Goal: Find specific page/section: Find specific page/section

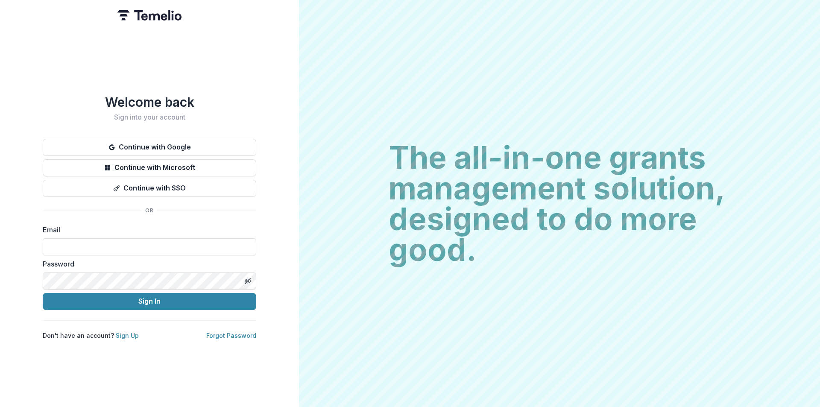
click at [201, 141] on button "Continue with Google" at bounding box center [150, 147] width 214 height 17
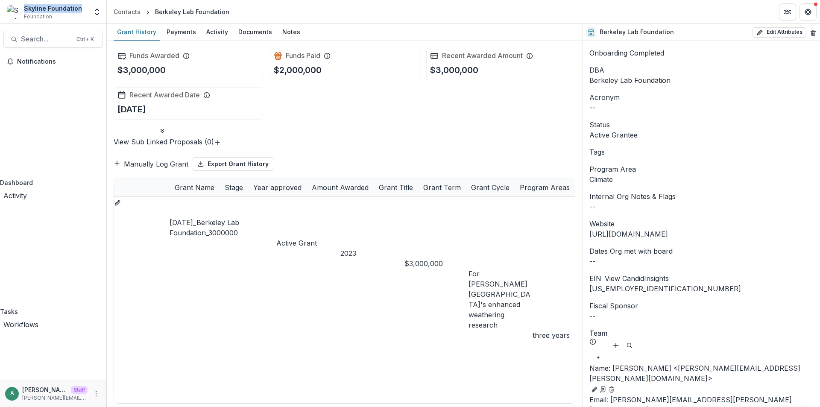
drag, startPoint x: 58, startPoint y: 9, endPoint x: 24, endPoint y: 9, distance: 34.2
click at [24, 9] on div "Skyline Foundation Foundation" at bounding box center [47, 12] width 81 height 17
